Goal: Navigation & Orientation: Find specific page/section

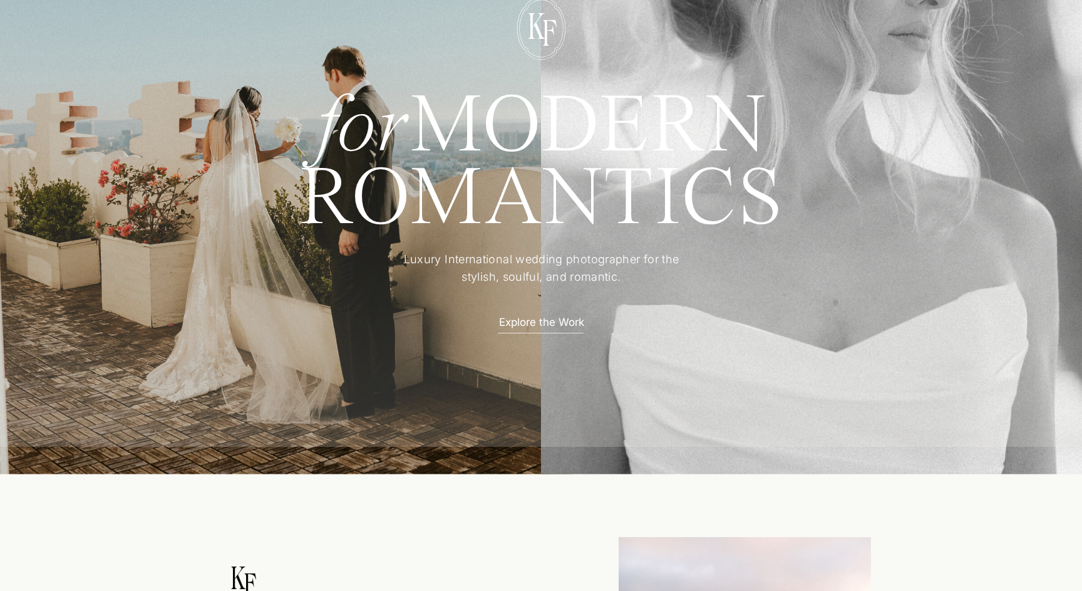
scroll to position [188, 0]
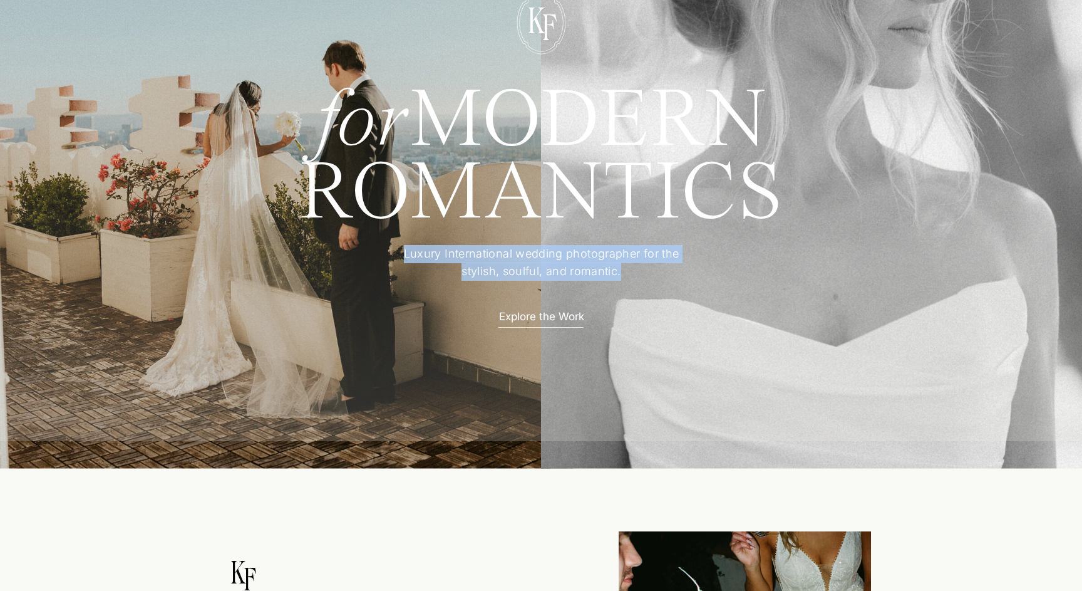
drag, startPoint x: 427, startPoint y: 250, endPoint x: 638, endPoint y: 265, distance: 211.6
click at [638, 265] on p "Luxury International wedding photographer for the stylish, soulful, and romanti…" at bounding box center [541, 263] width 313 height 37
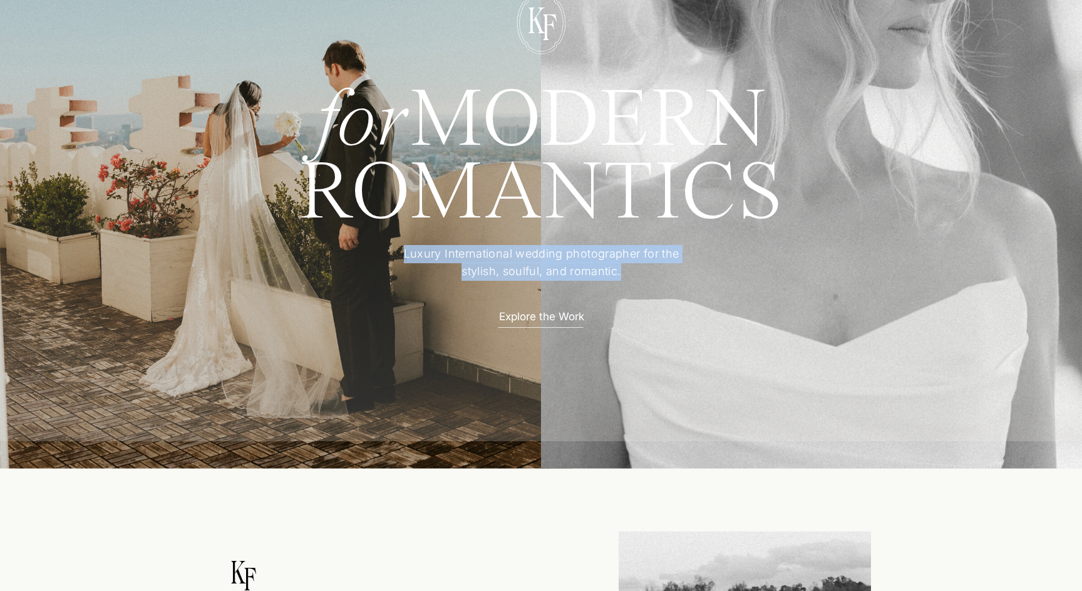
copy p "Luxury International wedding photographer for the stylish, soulful, and romanti…"
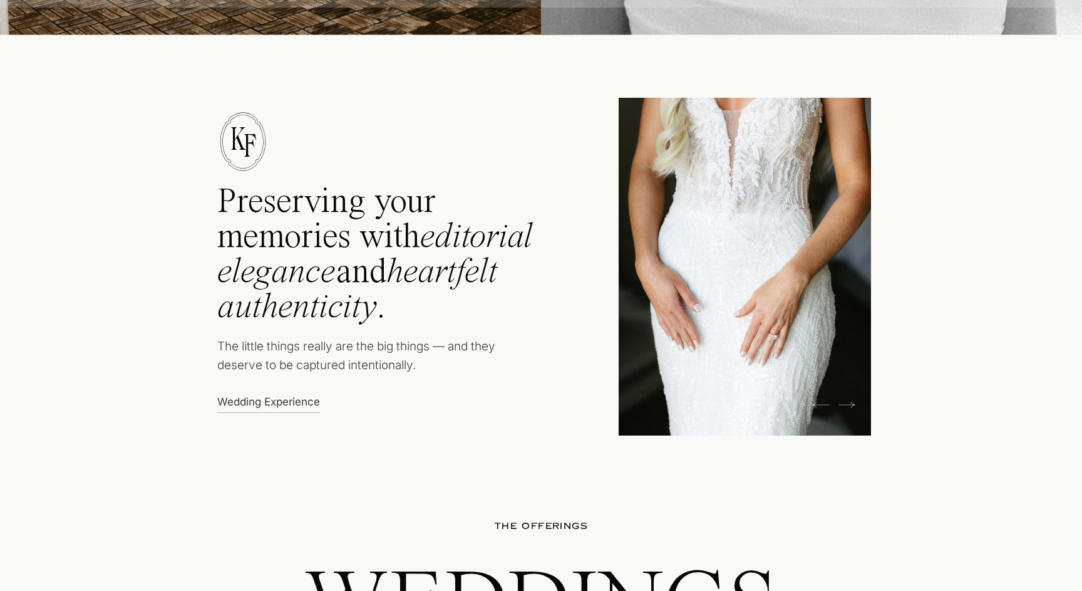
scroll to position [624, 0]
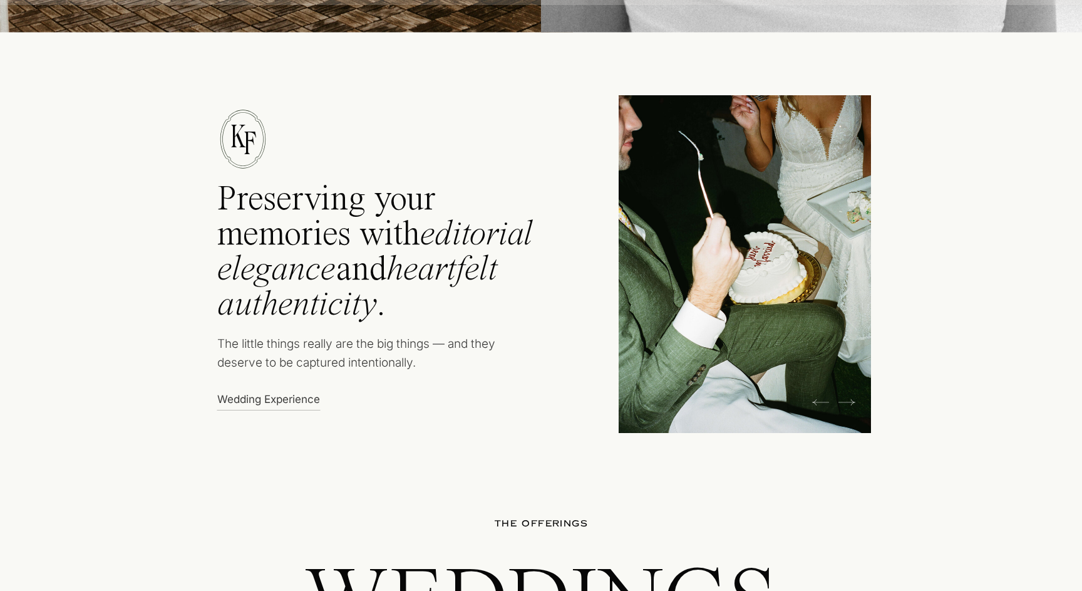
drag, startPoint x: 219, startPoint y: 192, endPoint x: 472, endPoint y: 373, distance: 311.5
click at [472, 373] on div "Preserving your memories with editorial elegance and heartfelt authenticity . T…" at bounding box center [541, 236] width 752 height 411
copy div "Preserving your memories with editorial elegance and heartfelt authenticity . T…"
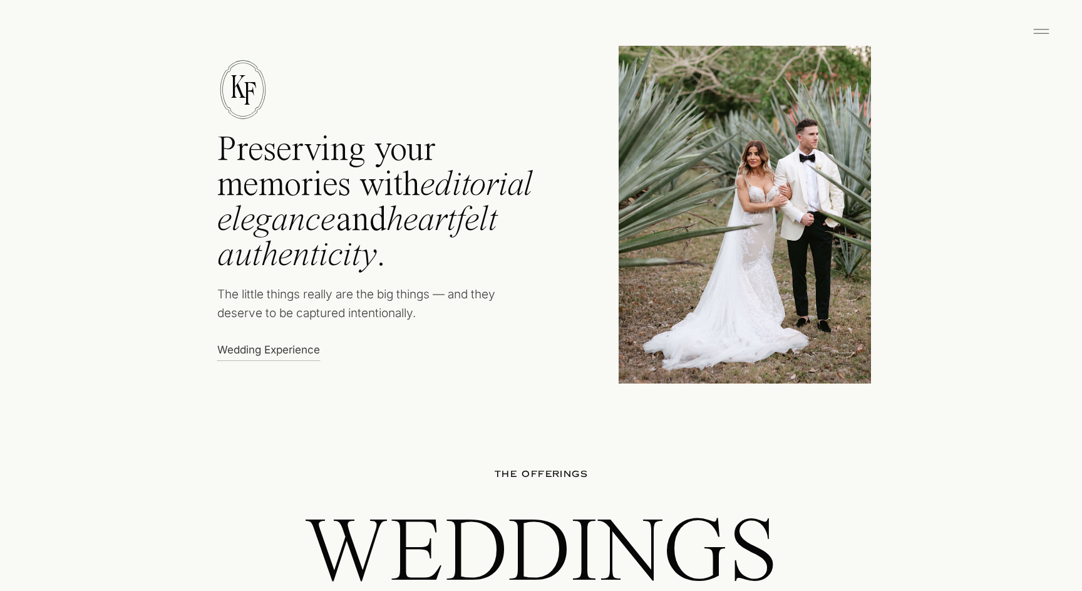
scroll to position [677, 0]
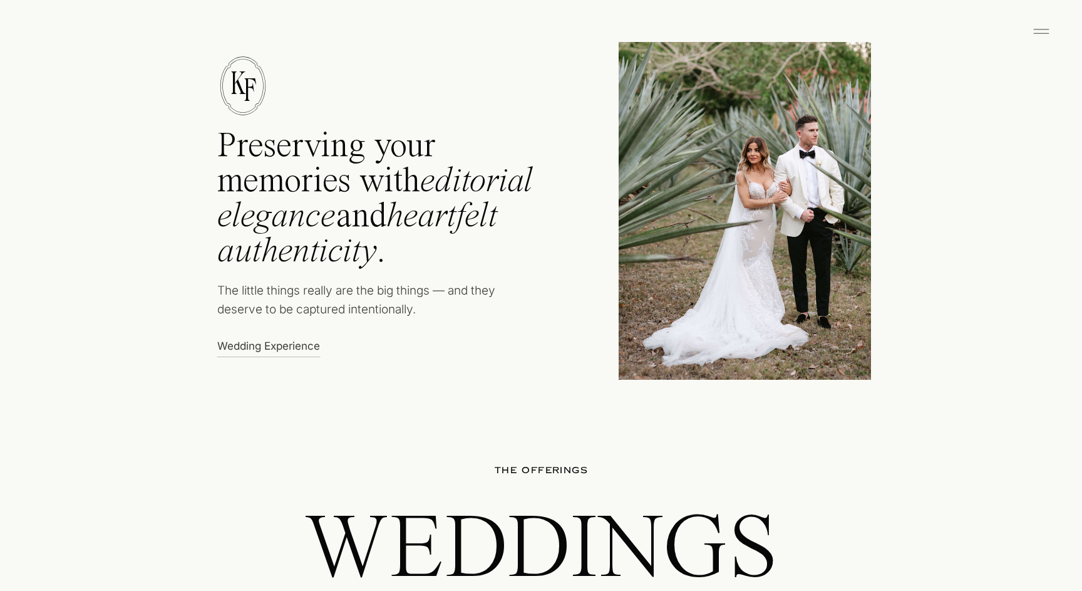
click at [294, 346] on p "Wedding Experience" at bounding box center [272, 344] width 110 height 13
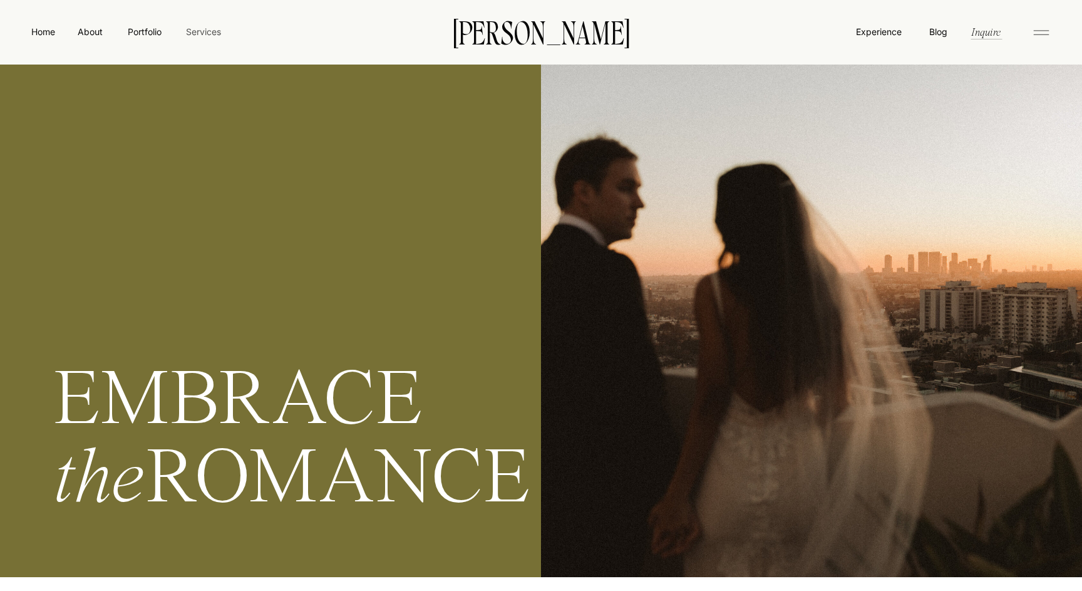
click at [207, 33] on nav "Services" at bounding box center [203, 31] width 37 height 13
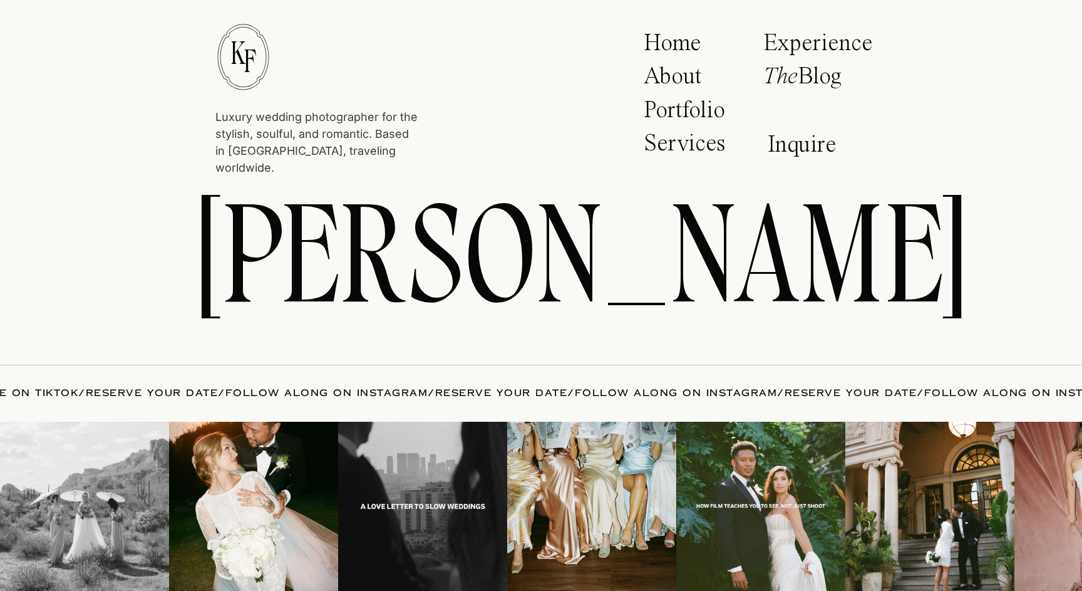
scroll to position [5397, 0]
click at [592, 485] on img at bounding box center [591, 506] width 169 height 169
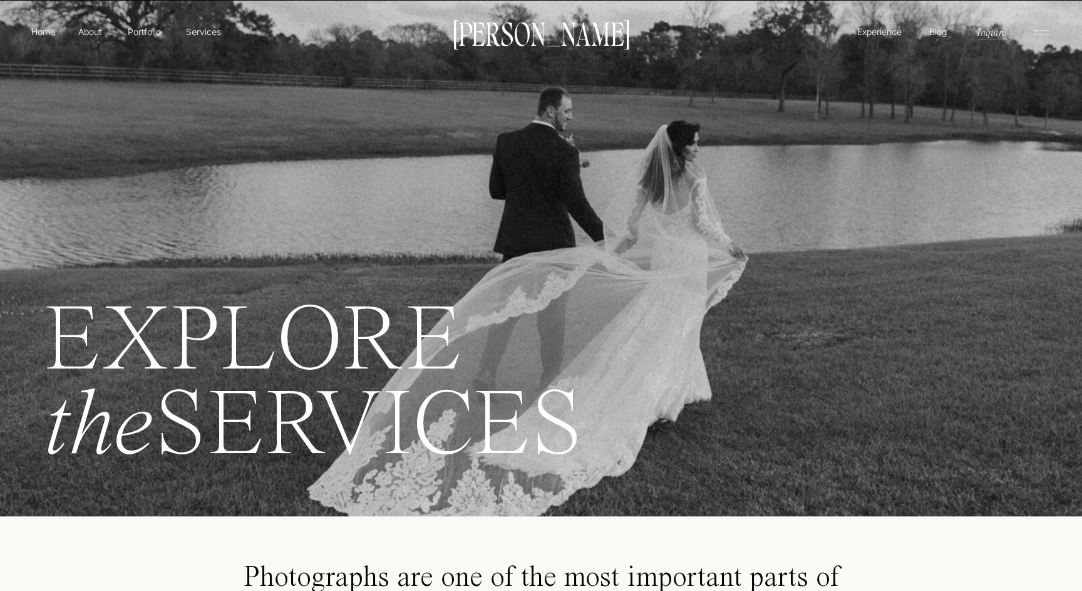
scroll to position [0, 0]
click at [46, 34] on p "Home" at bounding box center [43, 31] width 29 height 13
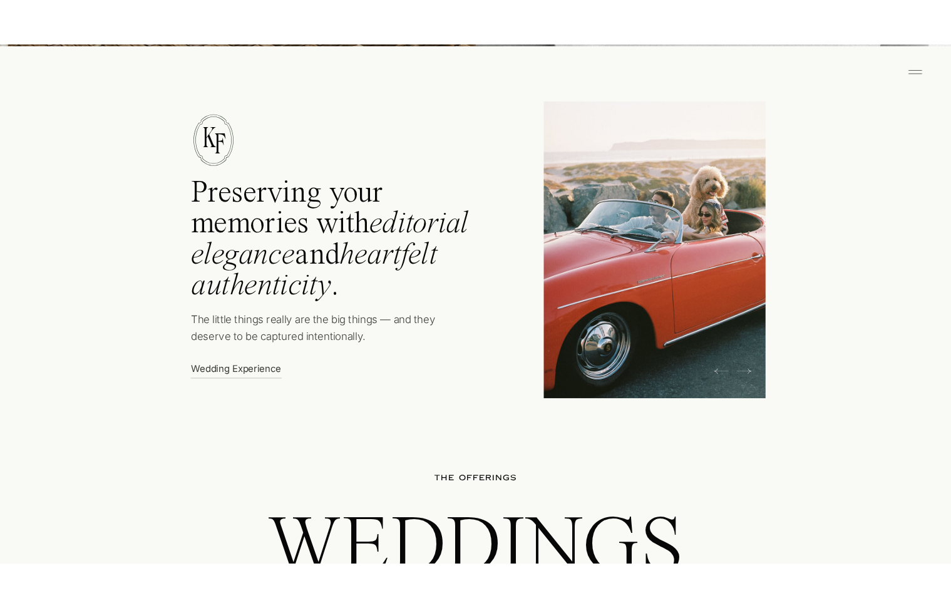
scroll to position [644, 0]
